Goal: Go to known website: Access a specific website the user already knows

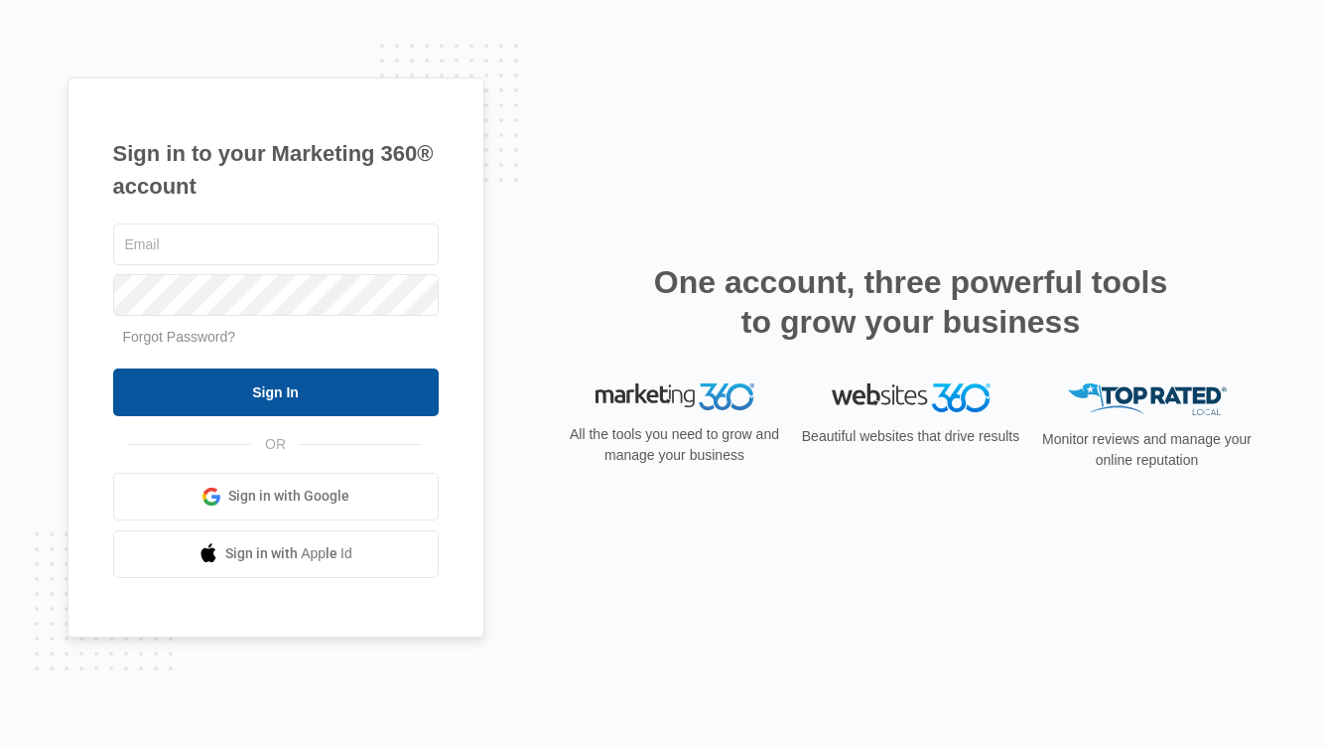
type input "[PERSON_NAME][EMAIL_ADDRESS][PERSON_NAME][DOMAIN_NAME]"
click at [187, 388] on input "Sign In" at bounding box center [276, 392] width 326 height 48
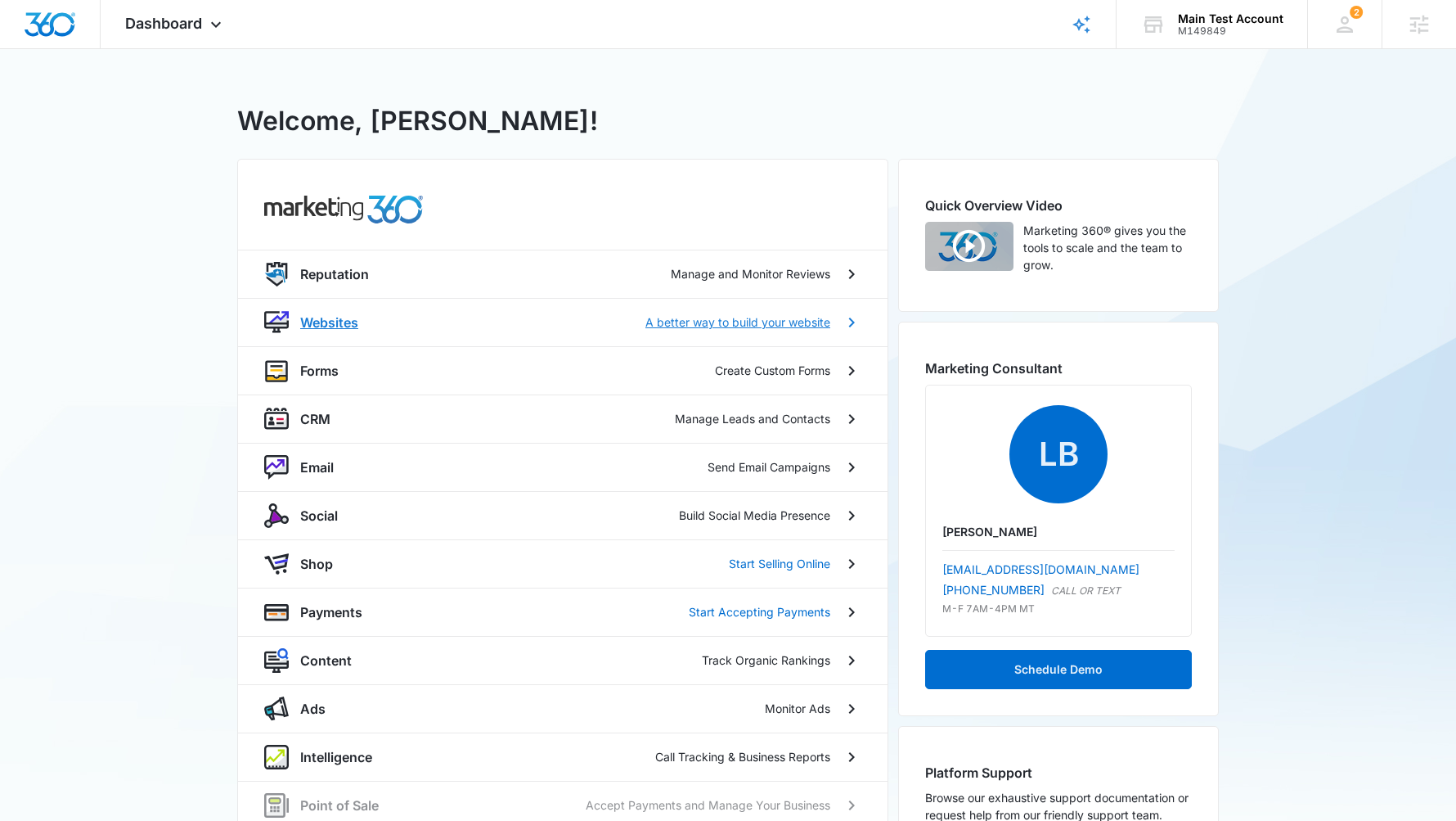
click at [321, 324] on p "Websites" at bounding box center [329, 322] width 58 height 20
